Goal: Task Accomplishment & Management: Complete application form

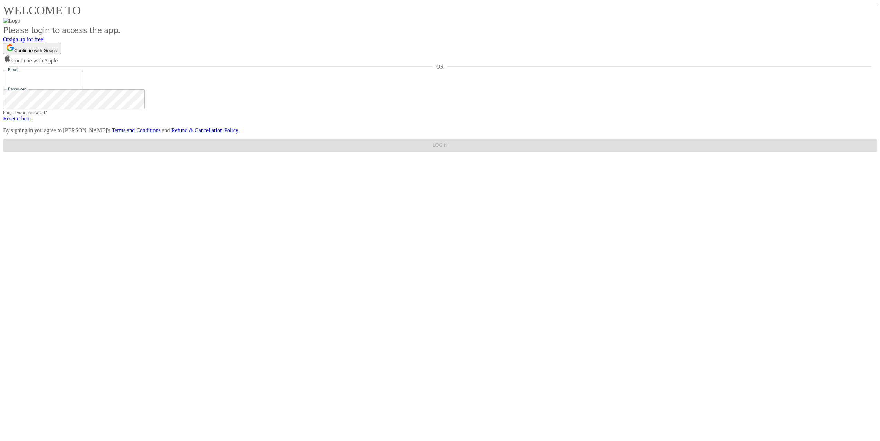
click at [45, 42] on span "sign up for free!" at bounding box center [27, 39] width 36 height 6
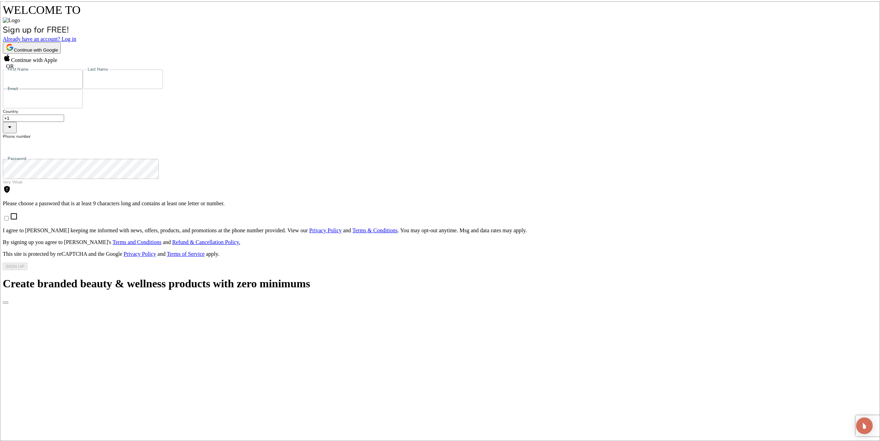
click at [83, 89] on input "First Name" at bounding box center [43, 79] width 80 height 19
type input "[PERSON_NAME]"
type input "Chuntz"
